Goal: Information Seeking & Learning: Understand process/instructions

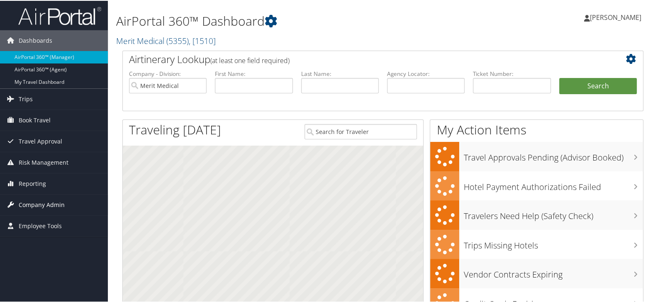
click at [27, 203] on span "Company Admin" at bounding box center [42, 204] width 46 height 21
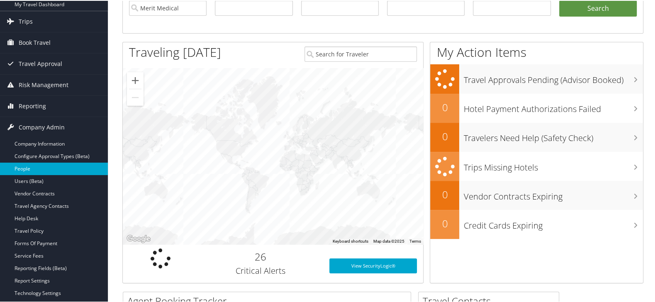
scroll to position [92, 0]
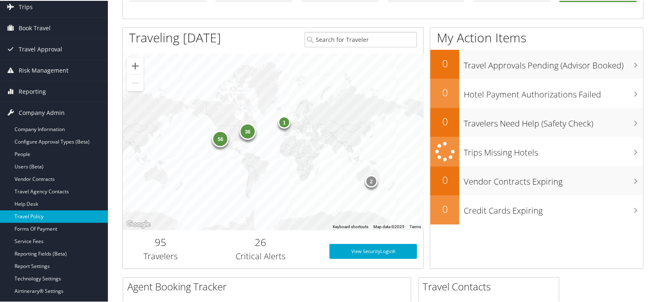
click at [50, 219] on link "Travel Policy" at bounding box center [54, 216] width 108 height 12
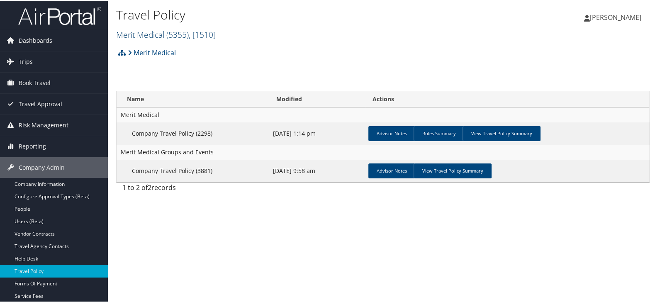
click at [181, 35] on span "( 5355 )" at bounding box center [177, 33] width 22 height 11
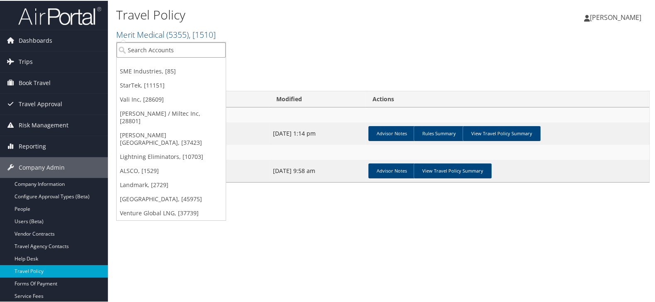
click at [173, 48] on input "search" at bounding box center [171, 49] width 109 height 15
type input "IHC"
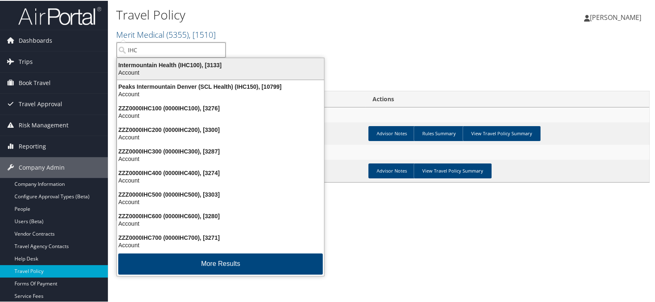
click at [175, 78] on li "Intermountain Health (IHC100), [3133] Account" at bounding box center [221, 68] width 208 height 22
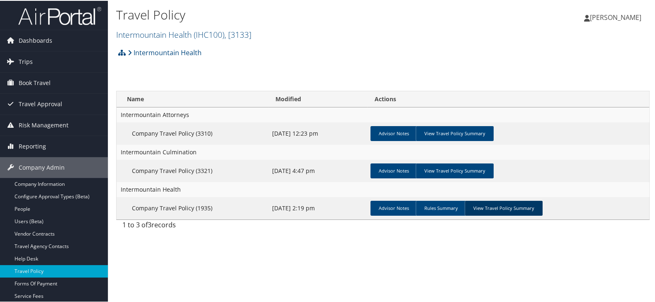
click at [519, 207] on link "View Travel Policy Summary" at bounding box center [504, 207] width 78 height 15
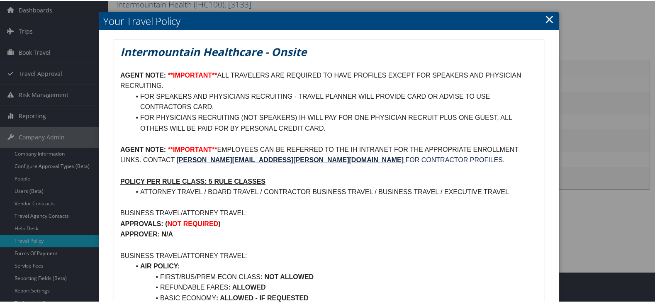
scroll to position [46, 0]
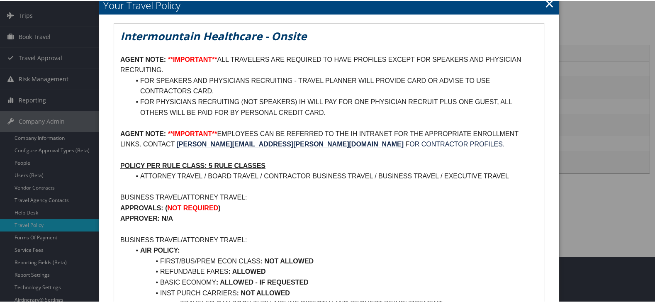
click at [546, 5] on link "×" at bounding box center [550, 2] width 10 height 17
